Goal: Information Seeking & Learning: Find specific fact

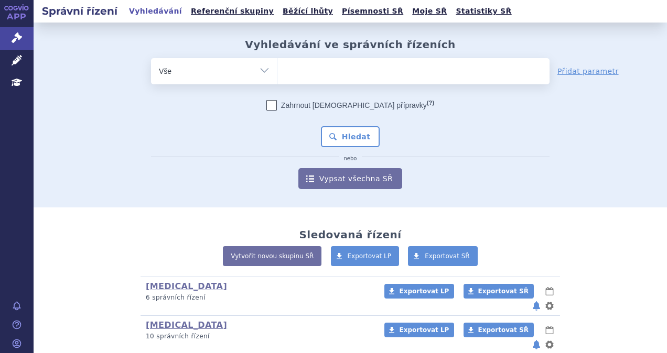
click at [315, 64] on ul at bounding box center [413, 69] width 272 height 22
click at [277, 64] on select at bounding box center [277, 71] width 1 height 26
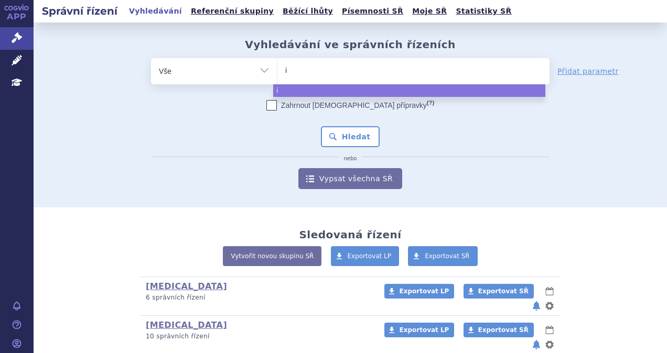
type input "im"
type input "imfi"
type input "imfin"
type input "imfinz"
type input "[MEDICAL_DATA]"
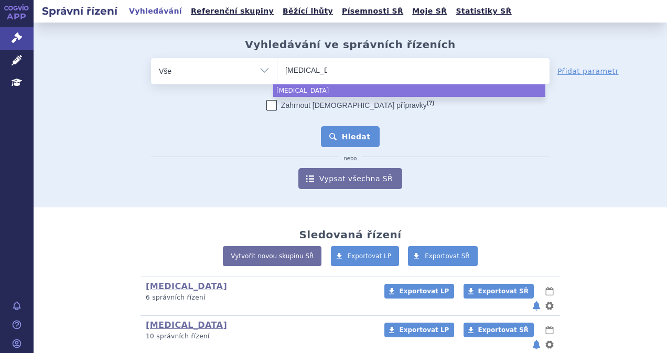
select select "[MEDICAL_DATA]"
click at [330, 136] on button "Hledat" at bounding box center [350, 136] width 59 height 21
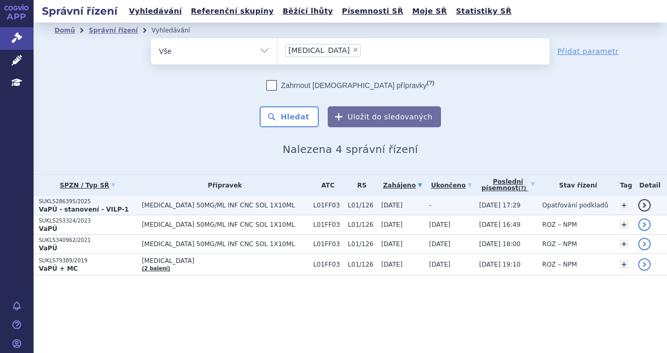
click at [107, 207] on strong "VaPÚ - stanovení - VILP-1" at bounding box center [84, 209] width 90 height 7
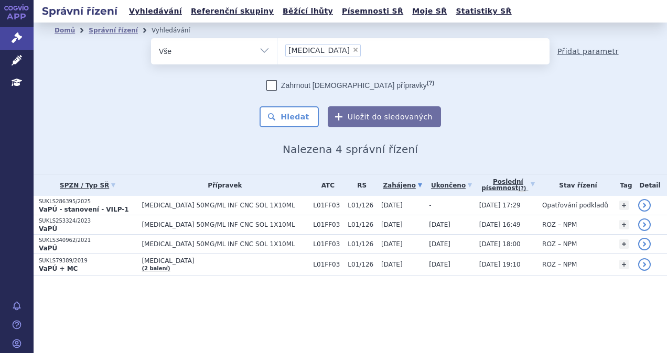
click at [577, 50] on link "Přidat parametr" at bounding box center [587, 51] width 61 height 10
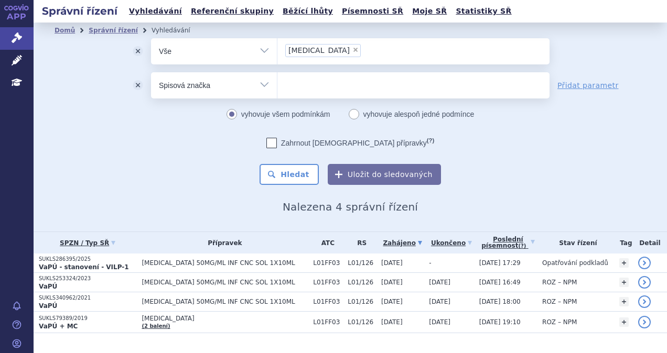
click at [248, 90] on select "Vše Spisová značka Typ SŘ Přípravek/SUKL kód Účastník/Držitel" at bounding box center [214, 84] width 126 height 24
select select "filter-procedure-product-status"
click at [151, 72] on select "Vše Spisová značka Typ SŘ Přípravek/SUKL kód Účastník/Držitel" at bounding box center [214, 84] width 126 height 24
click at [300, 84] on ul at bounding box center [413, 83] width 272 height 22
click at [277, 84] on select at bounding box center [277, 85] width 1 height 26
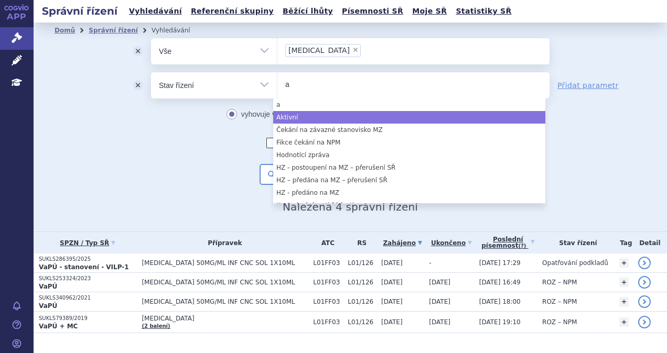
type input "a"
select select "a0d16f3a-7c3c-49b9-bbbf-43dbf2e58536"
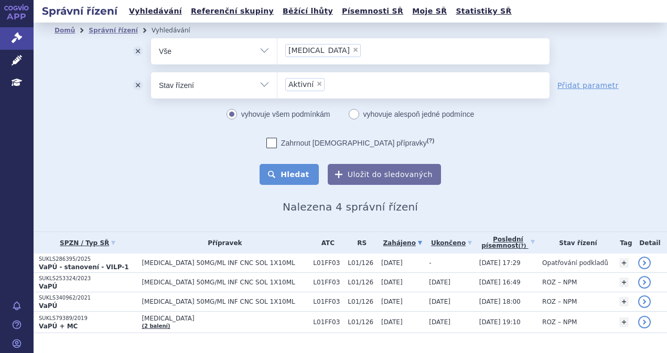
click at [288, 176] on button "Hledat" at bounding box center [289, 174] width 59 height 21
